Goal: Task Accomplishment & Management: Use online tool/utility

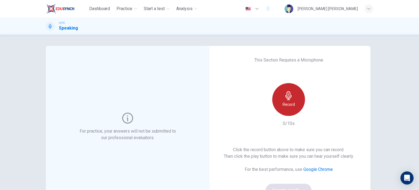
click at [291, 107] on div "Record" at bounding box center [288, 99] width 33 height 33
click at [291, 107] on div "Stop" at bounding box center [288, 99] width 33 height 33
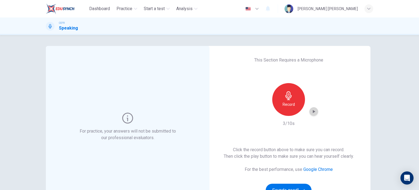
click at [314, 112] on icon "button" at bounding box center [313, 111] width 5 height 5
click at [290, 107] on h6 "Record" at bounding box center [289, 104] width 12 height 7
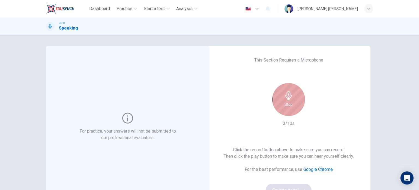
click at [290, 107] on h6 "Stop" at bounding box center [289, 104] width 8 height 7
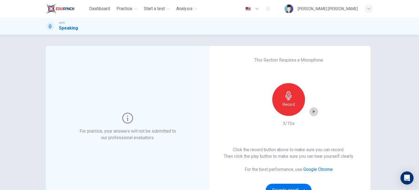
click at [311, 112] on icon "button" at bounding box center [313, 111] width 5 height 5
click at [296, 100] on div "Record" at bounding box center [288, 99] width 33 height 33
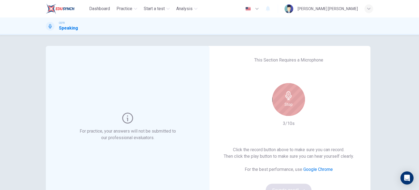
click at [296, 100] on div "Stop" at bounding box center [288, 99] width 33 height 33
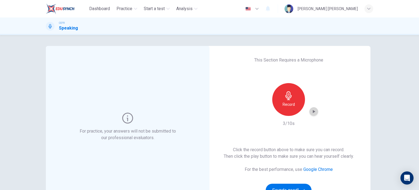
click at [311, 113] on icon "button" at bounding box center [313, 111] width 5 height 5
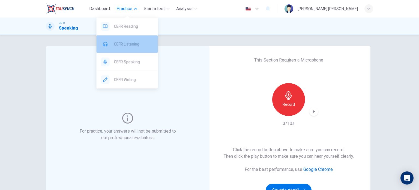
click at [128, 47] on span "CEFR Listening" at bounding box center [134, 44] width 40 height 7
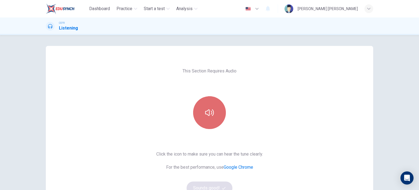
click at [213, 120] on button "button" at bounding box center [209, 112] width 33 height 33
click at [215, 124] on button "button" at bounding box center [209, 112] width 33 height 33
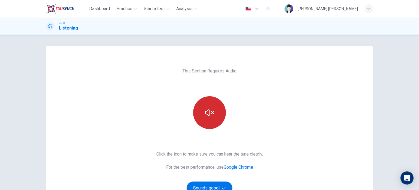
click at [214, 109] on button "button" at bounding box center [209, 112] width 33 height 33
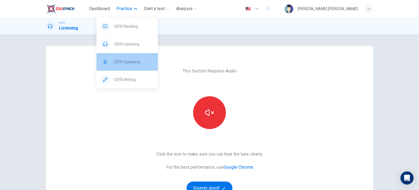
click at [128, 56] on div "CEFR Speaking" at bounding box center [127, 61] width 61 height 17
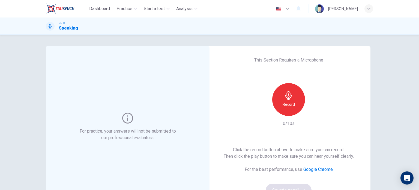
click at [299, 103] on div "Record" at bounding box center [288, 99] width 33 height 33
click at [299, 103] on div "Stop" at bounding box center [288, 99] width 33 height 33
click at [313, 113] on icon "button" at bounding box center [313, 111] width 5 height 5
click at [278, 184] on button "Sounds good!" at bounding box center [289, 189] width 46 height 13
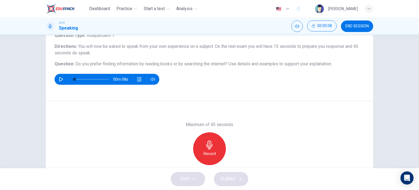
scroll to position [40, 0]
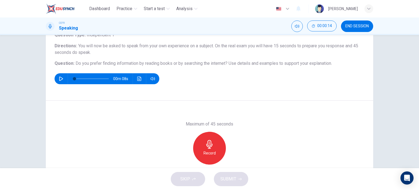
click at [214, 153] on h6 "Record" at bounding box center [210, 153] width 12 height 7
click at [214, 153] on div "Stop" at bounding box center [209, 147] width 33 height 33
click at [232, 161] on icon "button" at bounding box center [234, 159] width 5 height 5
click at [183, 159] on icon "button" at bounding box center [184, 159] width 3 height 3
click at [218, 152] on div "Record" at bounding box center [209, 147] width 33 height 33
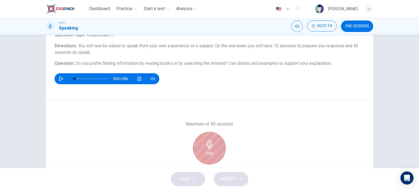
click at [218, 152] on div "Stop" at bounding box center [209, 147] width 33 height 33
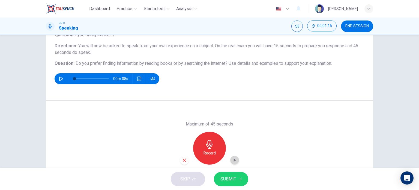
click at [234, 156] on div "button" at bounding box center [234, 160] width 9 height 9
click at [358, 27] on span "END SESSION" at bounding box center [356, 26] width 23 height 4
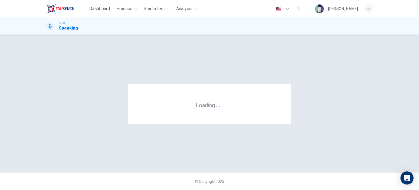
scroll to position [0, 0]
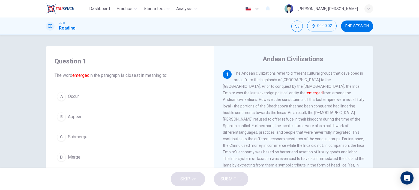
click at [266, 97] on div "1 The Andean civilizations refer to different cultural groups that developed in…" at bounding box center [294, 125] width 142 height 111
click at [352, 25] on span "END SESSION" at bounding box center [356, 26] width 23 height 4
